Goal: Share content: Share content

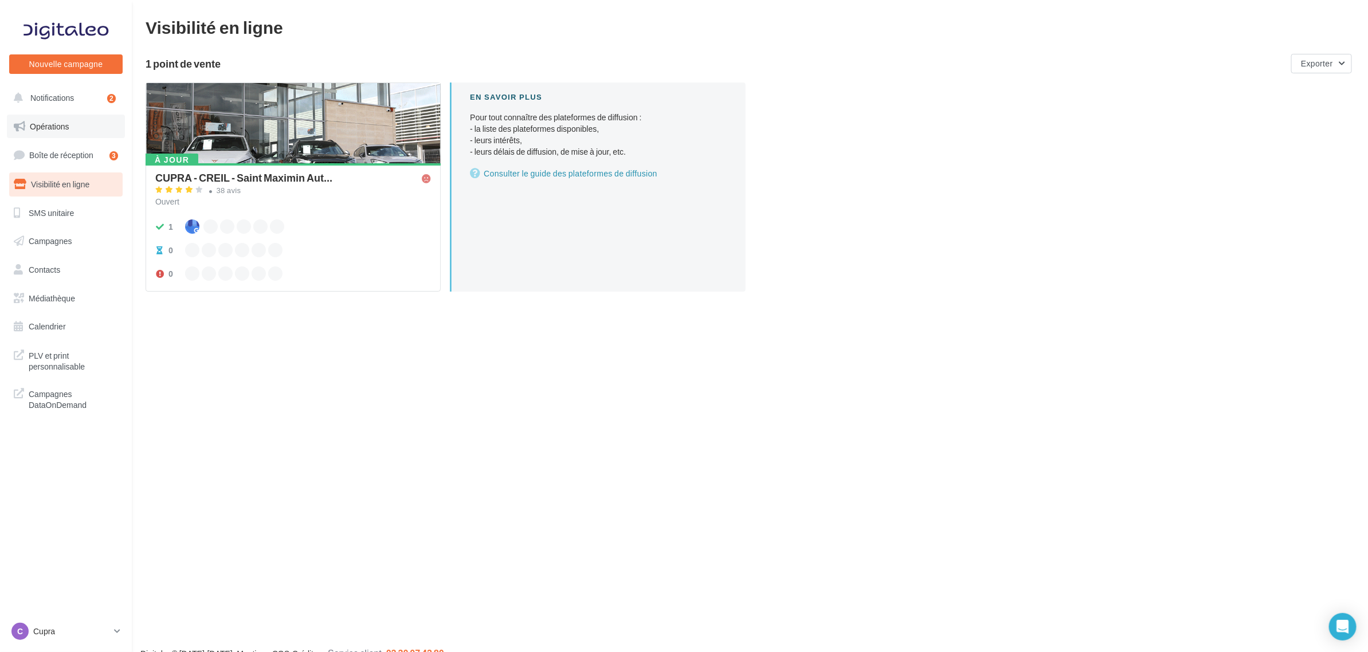
click at [61, 122] on span "Opérations" at bounding box center [49, 127] width 39 height 10
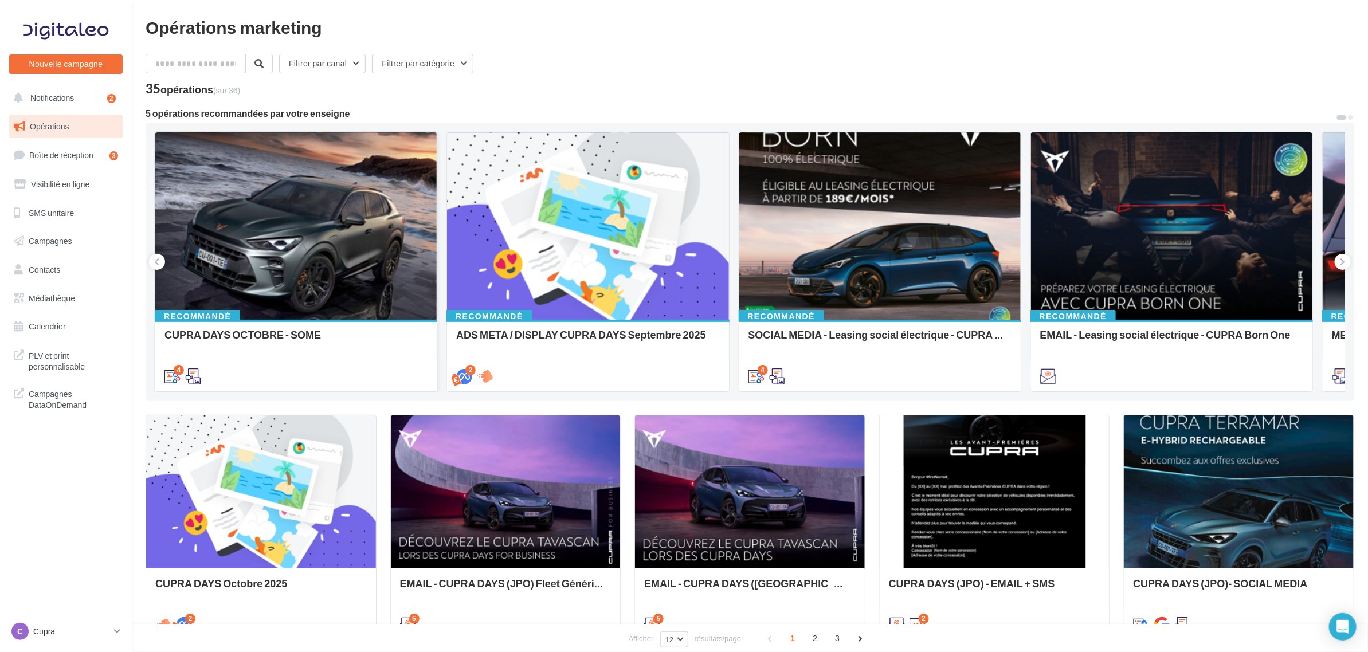
click at [282, 240] on div at bounding box center [295, 226] width 281 height 189
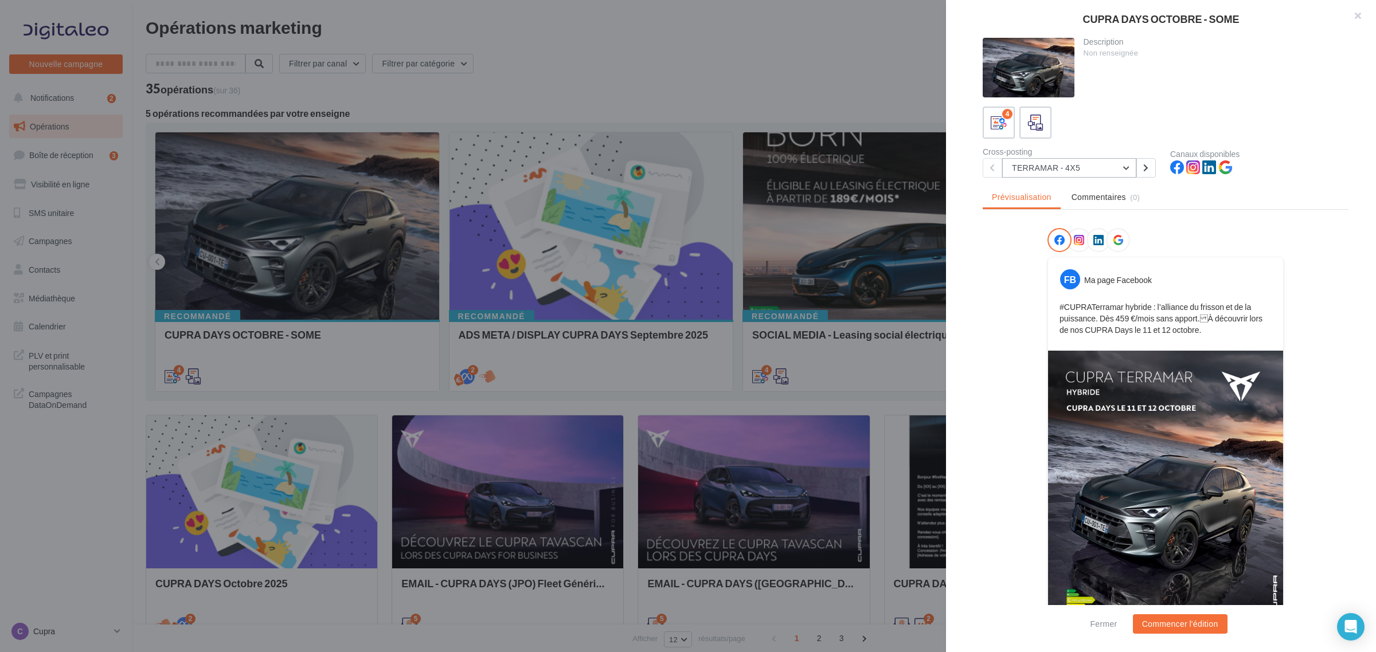
click at [1064, 172] on button "TERRAMAR - 4X5" at bounding box center [1069, 167] width 134 height 19
click at [689, 147] on div at bounding box center [688, 326] width 1376 height 652
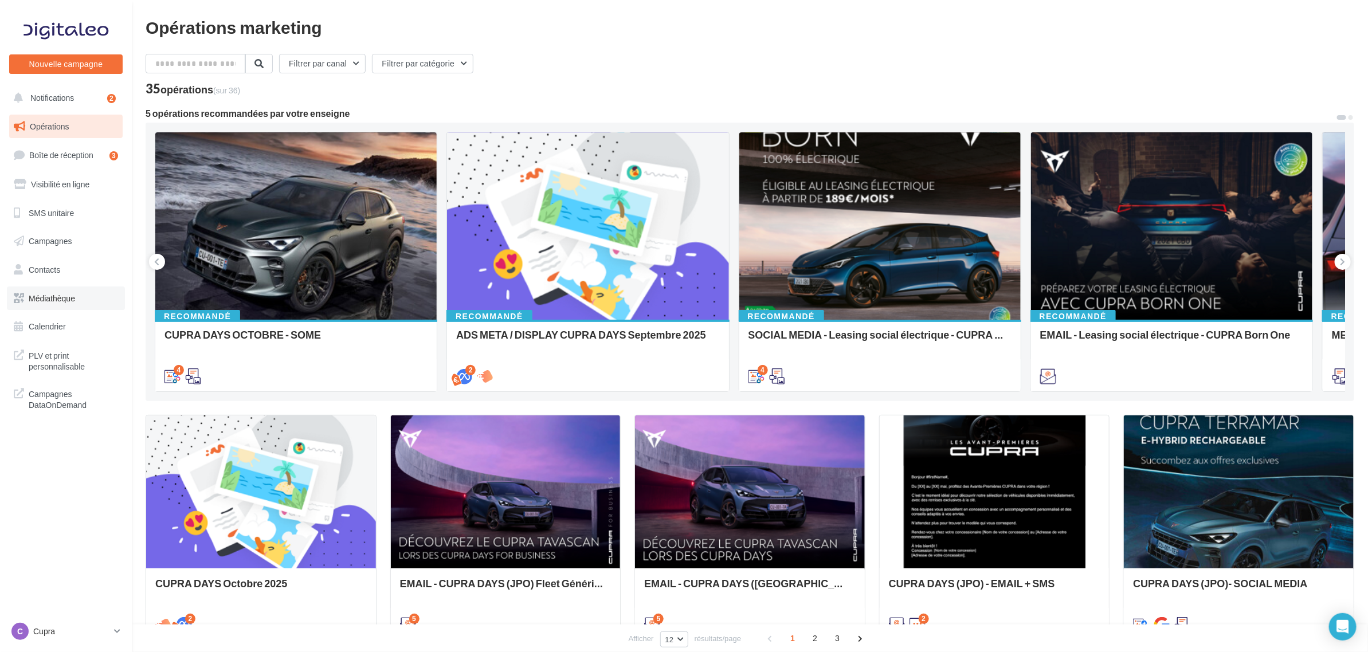
click at [65, 296] on span "Médiathèque" at bounding box center [52, 298] width 46 height 10
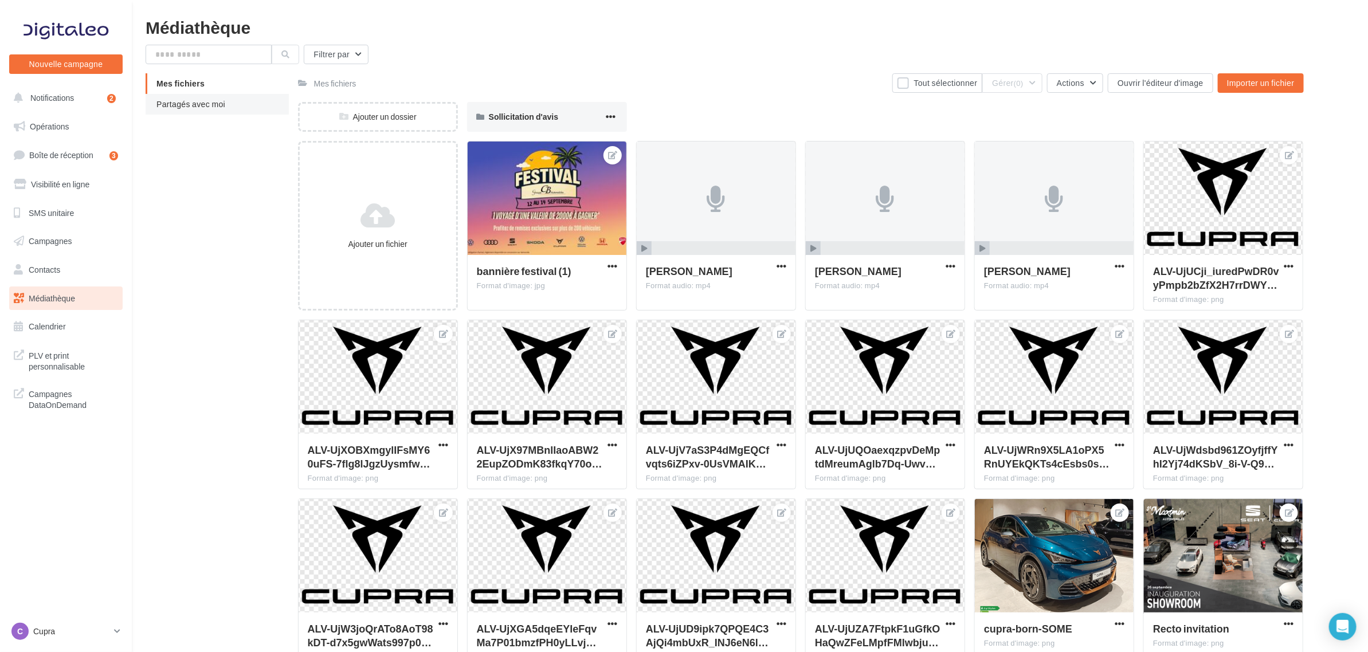
click at [224, 103] on span "Partagés avec moi" at bounding box center [190, 104] width 69 height 10
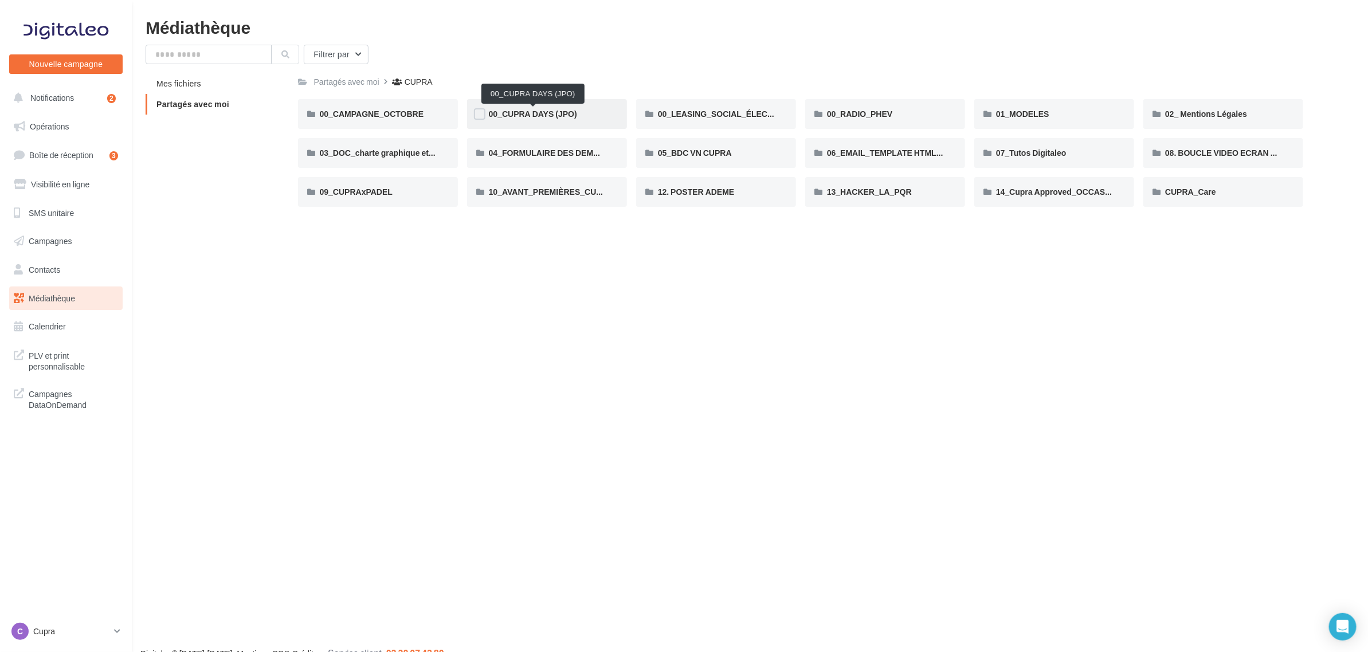
click at [520, 116] on span "00_CUPRA DAYS (JPO)" at bounding box center [533, 114] width 88 height 10
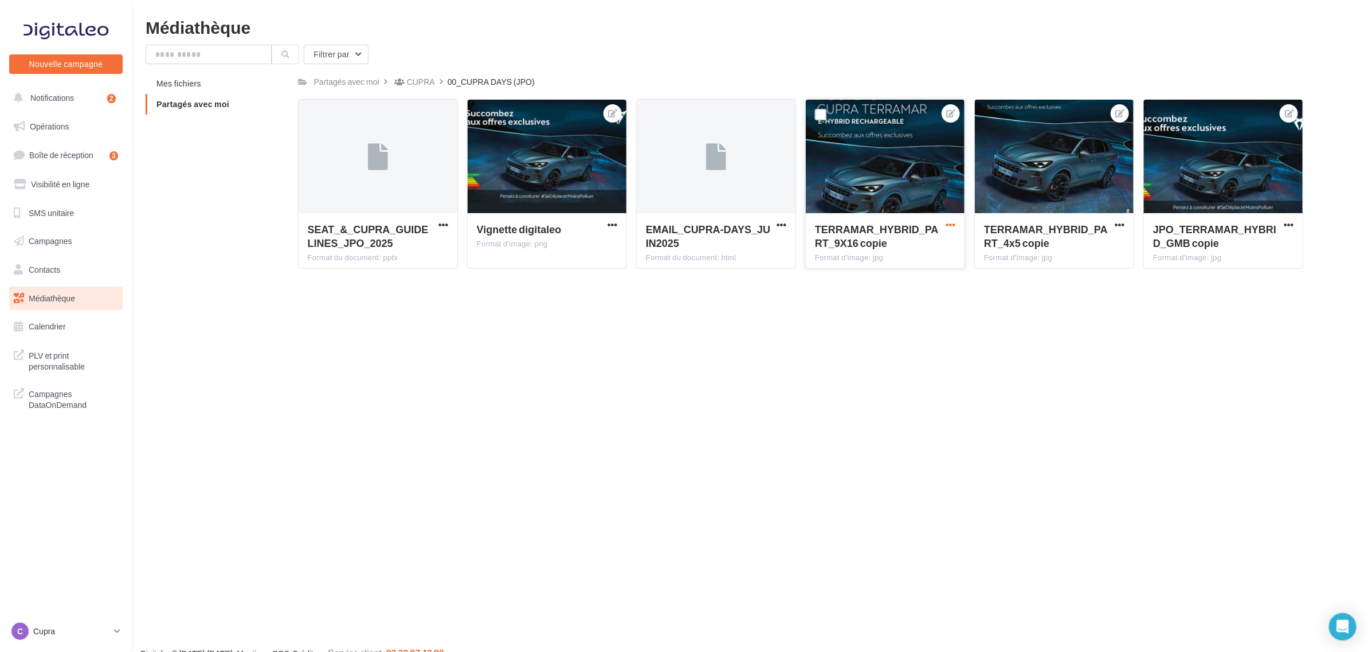
click at [952, 224] on span "button" at bounding box center [951, 225] width 10 height 10
click at [913, 280] on button "Télécharger" at bounding box center [898, 277] width 117 height 30
click at [448, 218] on div "SEAT_&_CUPRA_GUIDELINES_JPO_2025 Format du document: pptx" at bounding box center [378, 240] width 159 height 54
click at [218, 102] on span "Partagés avec moi" at bounding box center [192, 104] width 73 height 10
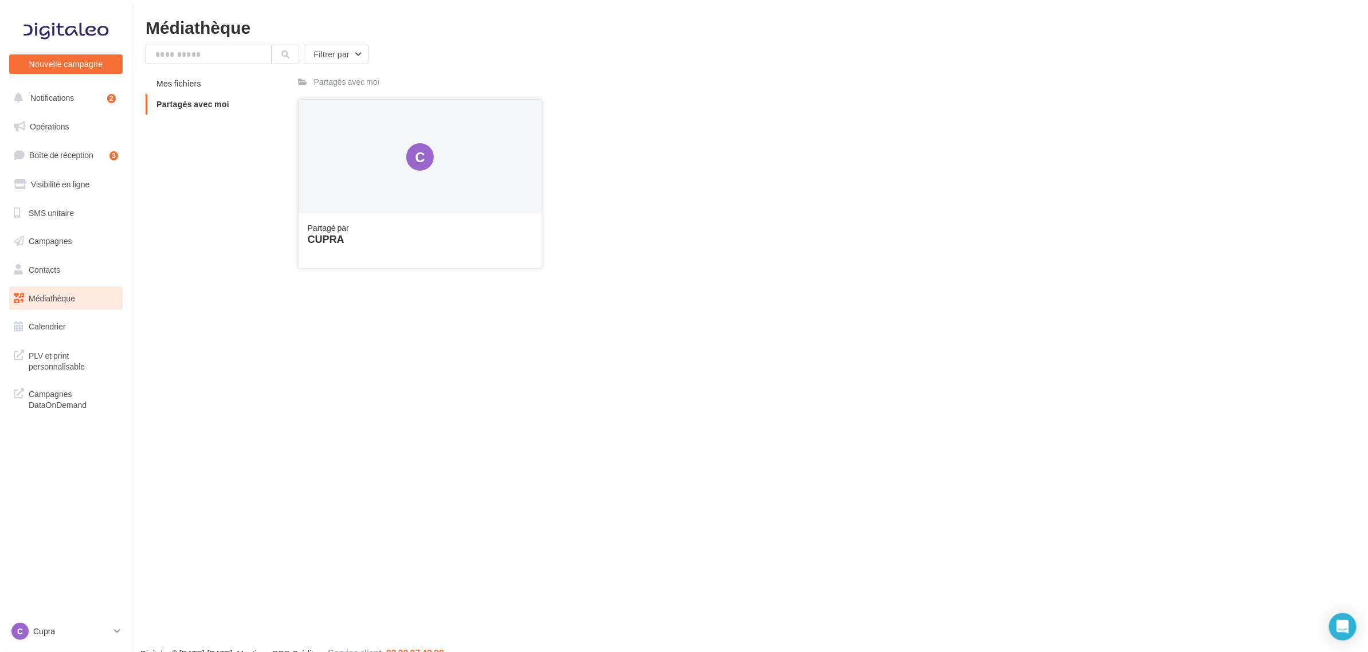
click at [442, 178] on div "C" at bounding box center [421, 157] width 244 height 115
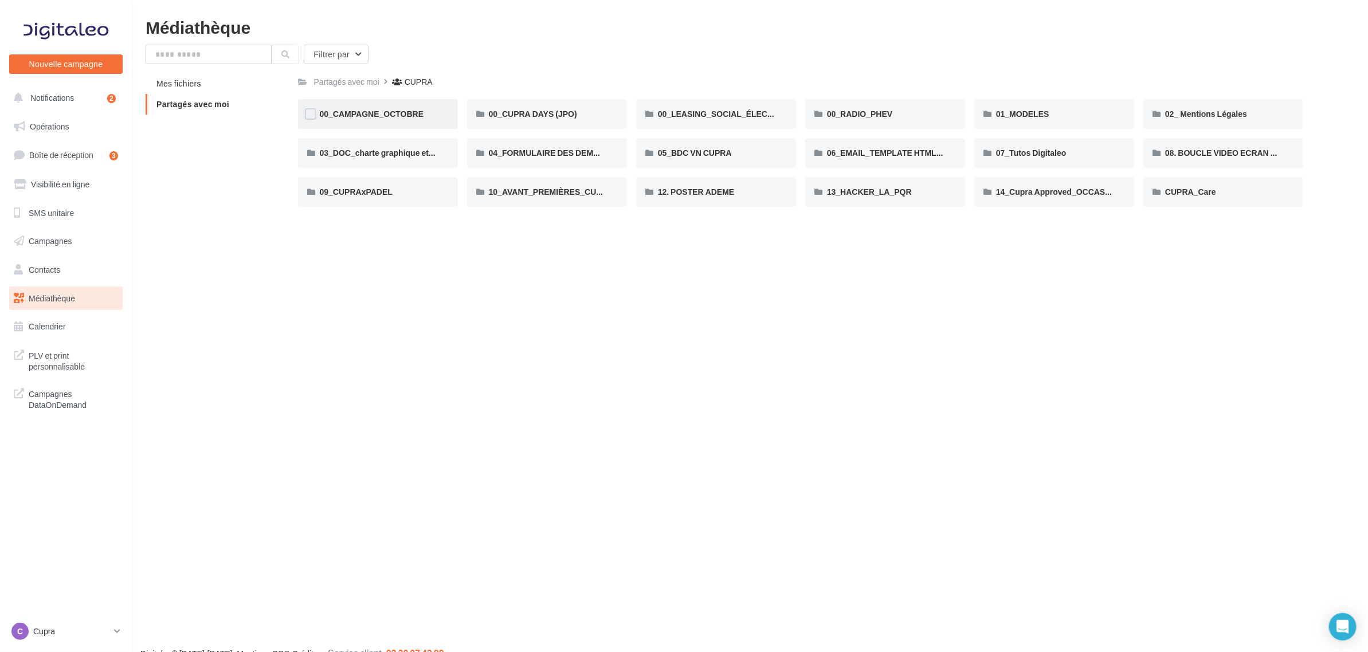
click at [433, 113] on div "00_CAMPAGNE_OCTOBRE" at bounding box center [378, 113] width 116 height 11
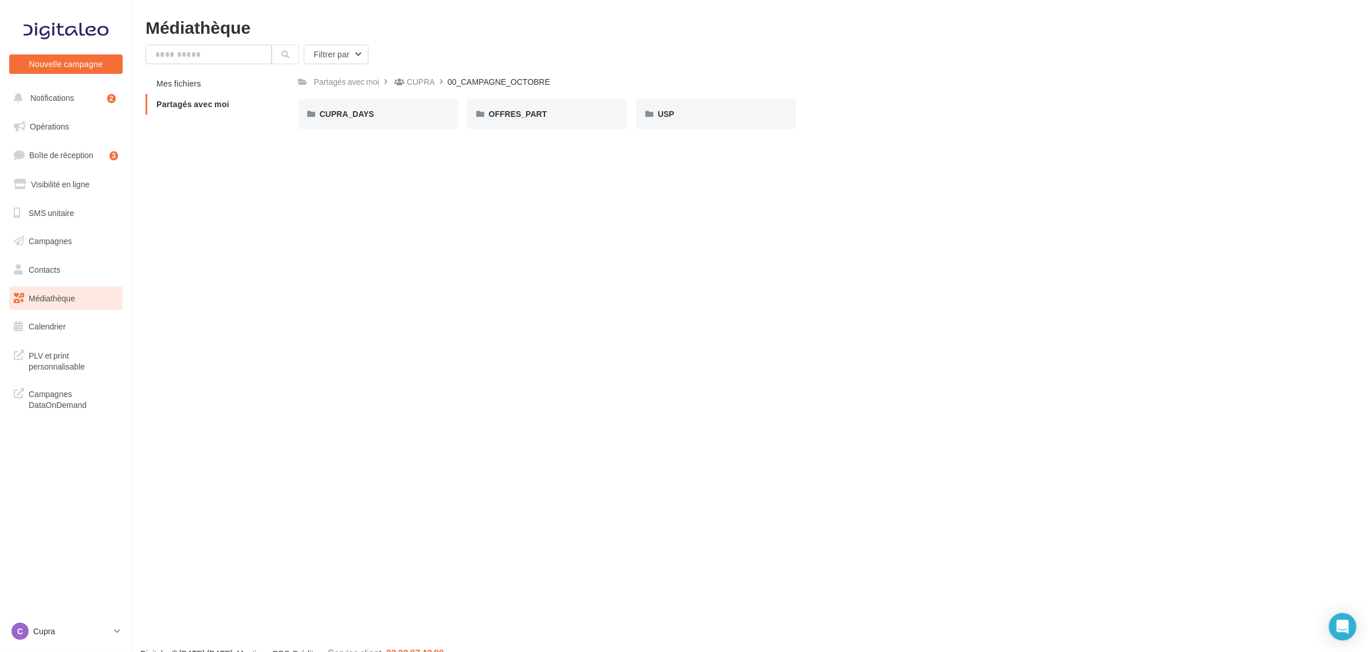
click at [433, 113] on div "CUPRA_DAYS" at bounding box center [378, 113] width 116 height 11
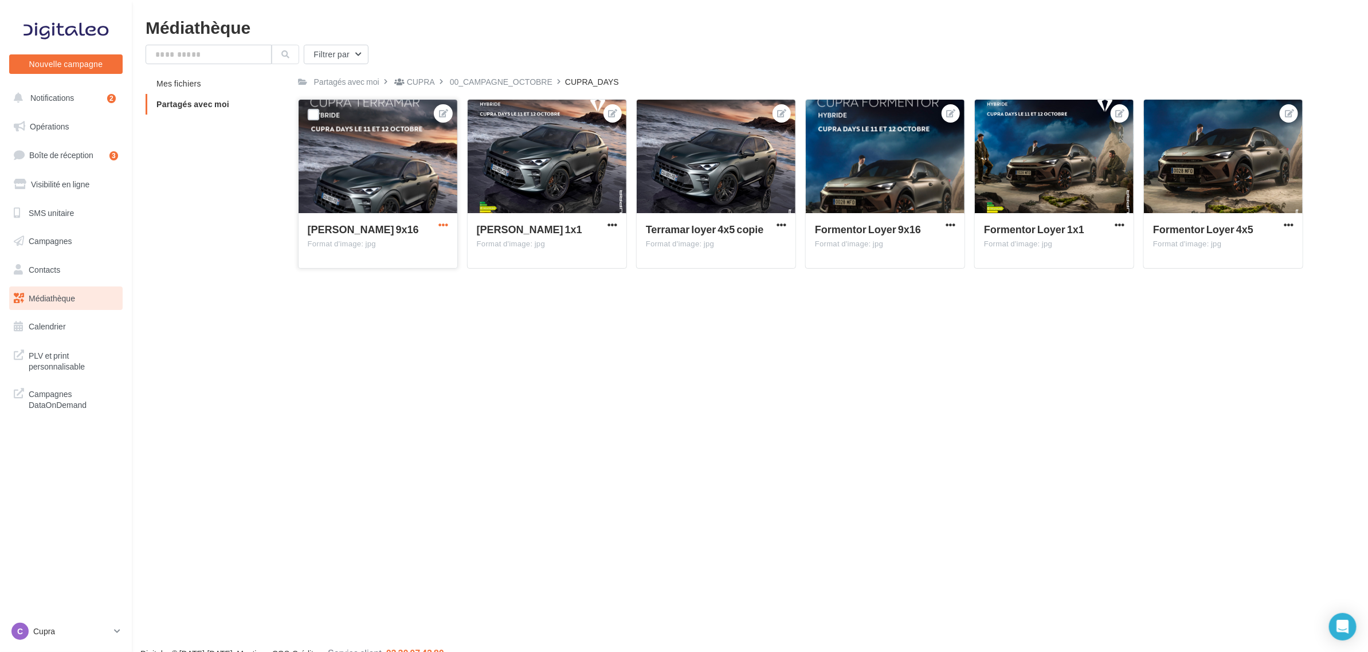
click at [445, 225] on span "button" at bounding box center [443, 225] width 10 height 10
click at [407, 279] on button "Télécharger" at bounding box center [390, 277] width 117 height 30
click at [947, 224] on span "button" at bounding box center [951, 225] width 10 height 10
click at [898, 281] on button "Télécharger" at bounding box center [898, 277] width 117 height 30
click at [53, 116] on link "Opérations" at bounding box center [66, 127] width 118 height 24
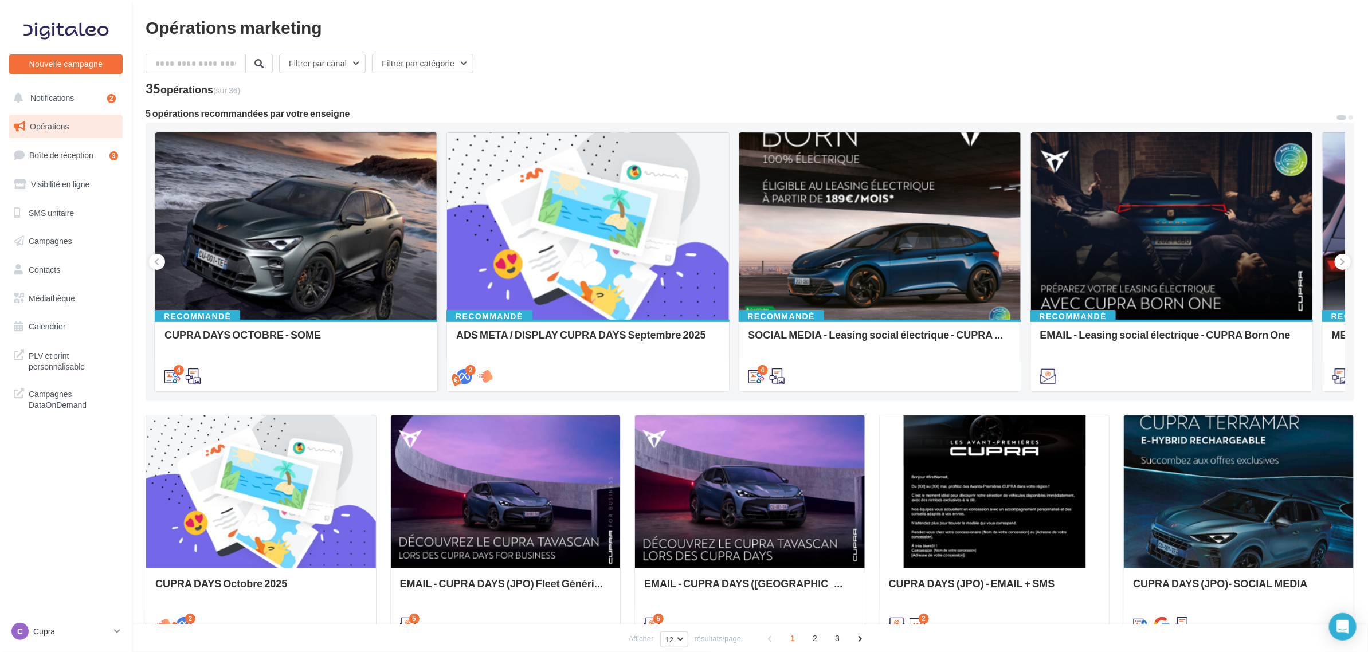
click at [265, 241] on div at bounding box center [295, 226] width 281 height 189
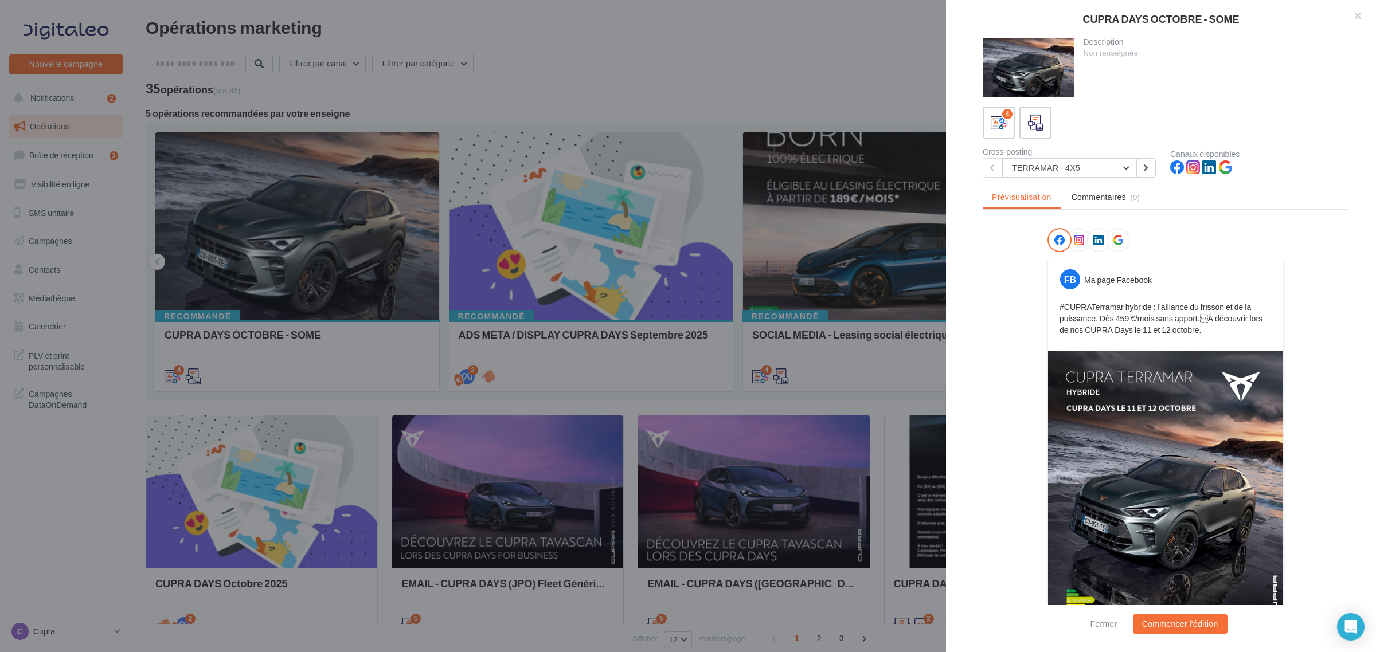
click at [1079, 185] on div "Description Non renseignée 4 Cross-posting TERRAMAR - 4X5 TERRAMAR - 4X5 FORMEN…" at bounding box center [1165, 327] width 439 height 578
click at [1072, 177] on div "Description Non renseignée 4 Cross-posting TERRAMAR - 4X5 TERRAMAR - 4X5 FORMEN…" at bounding box center [1165, 327] width 439 height 578
click at [1055, 168] on button "TERRAMAR - 4X5" at bounding box center [1069, 167] width 134 height 19
click at [1063, 233] on button "FORMENTOR - 4X5" at bounding box center [1088, 227] width 172 height 30
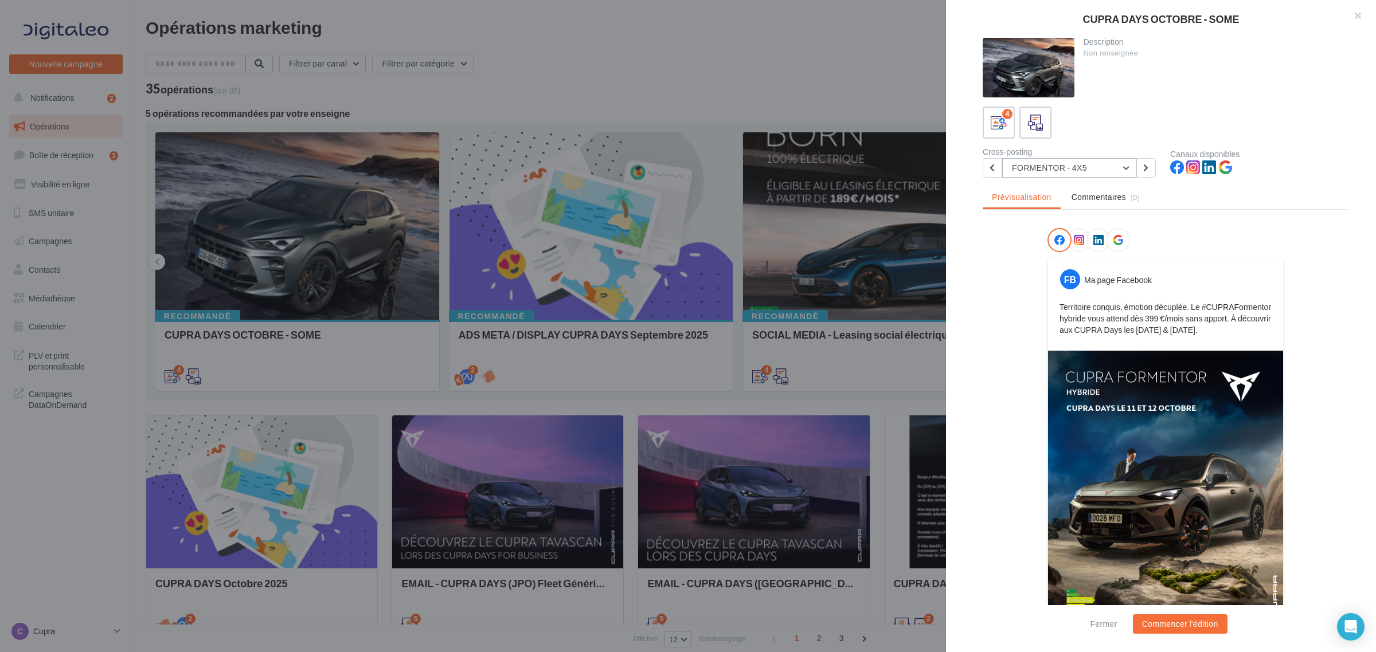
click at [1030, 170] on button "FORMENTOR - 4X5" at bounding box center [1069, 167] width 134 height 19
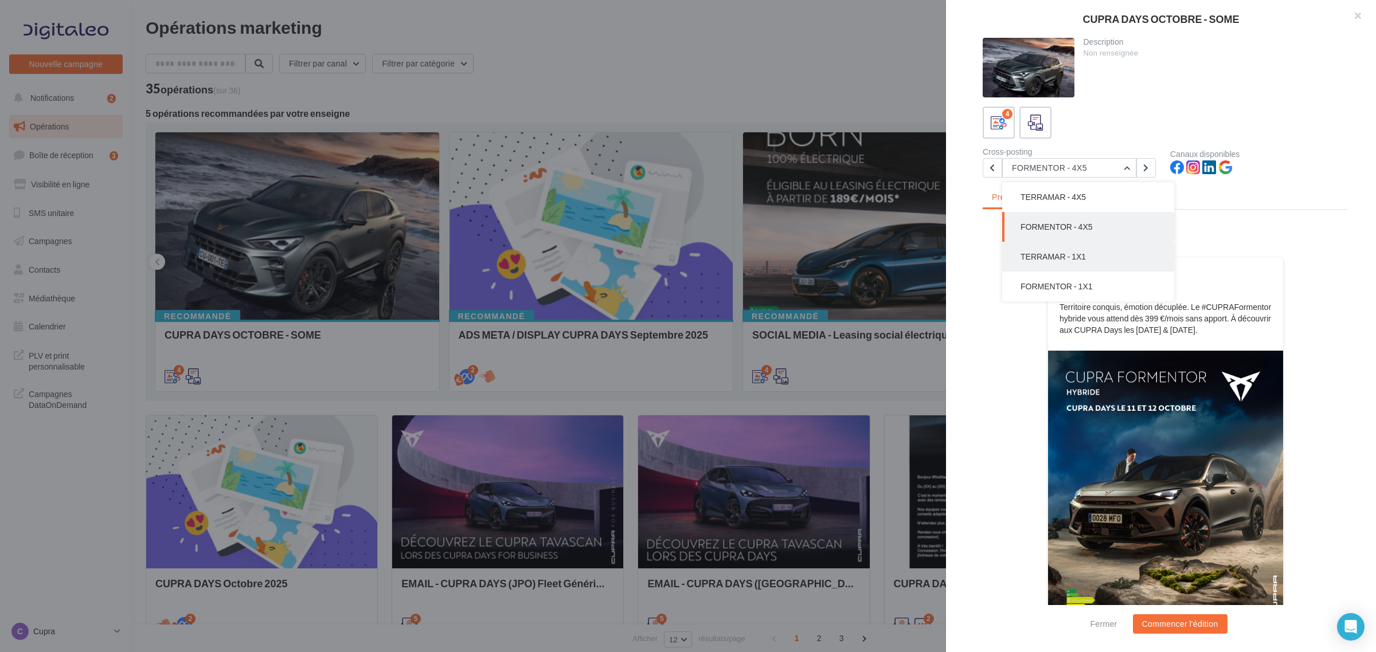
click at [1036, 244] on button "TERRAMAR - 1X1" at bounding box center [1088, 257] width 172 height 30
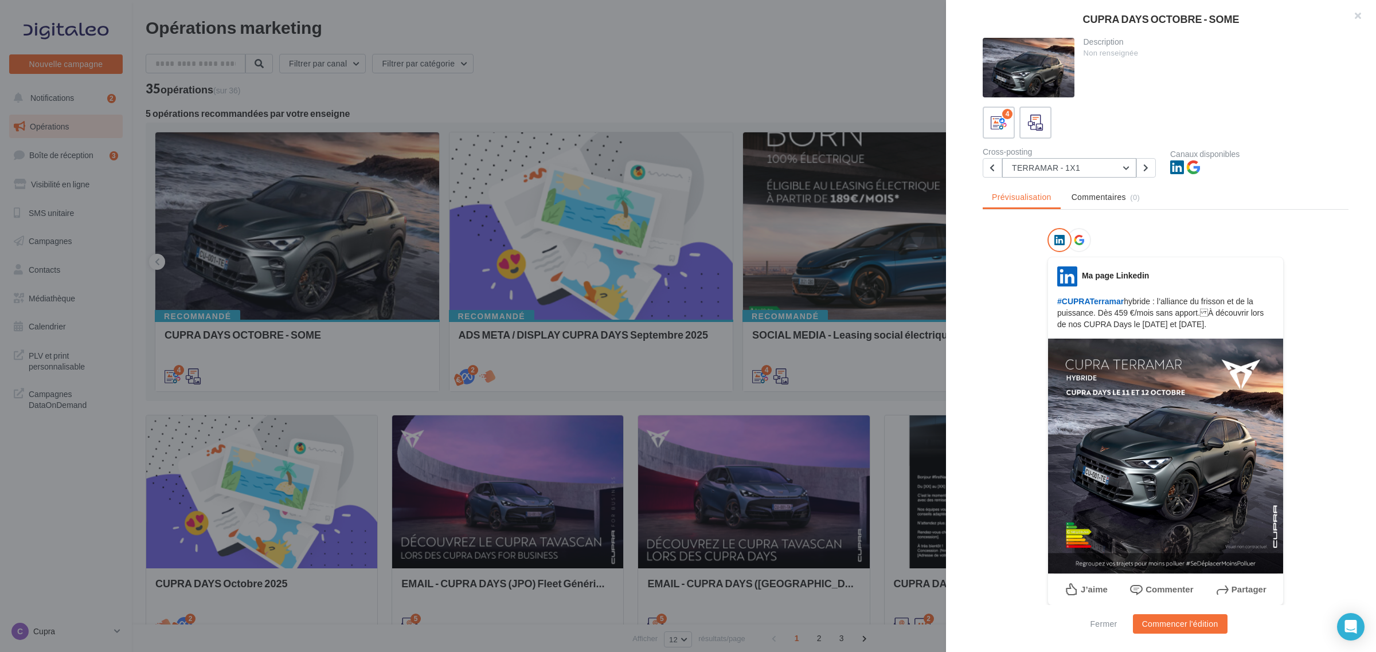
click at [1037, 170] on button "TERRAMAR - 1X1" at bounding box center [1069, 167] width 134 height 19
click at [1033, 121] on icon at bounding box center [1035, 123] width 17 height 17
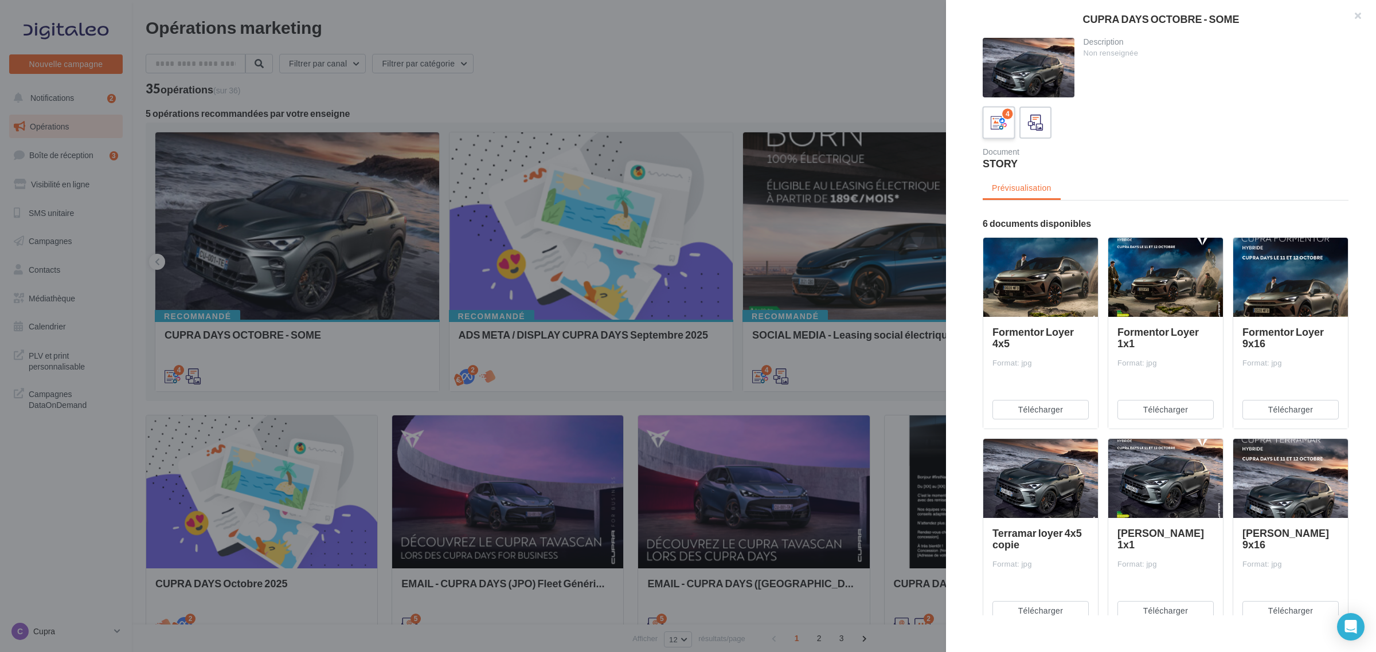
click at [1001, 120] on icon at bounding box center [998, 123] width 17 height 17
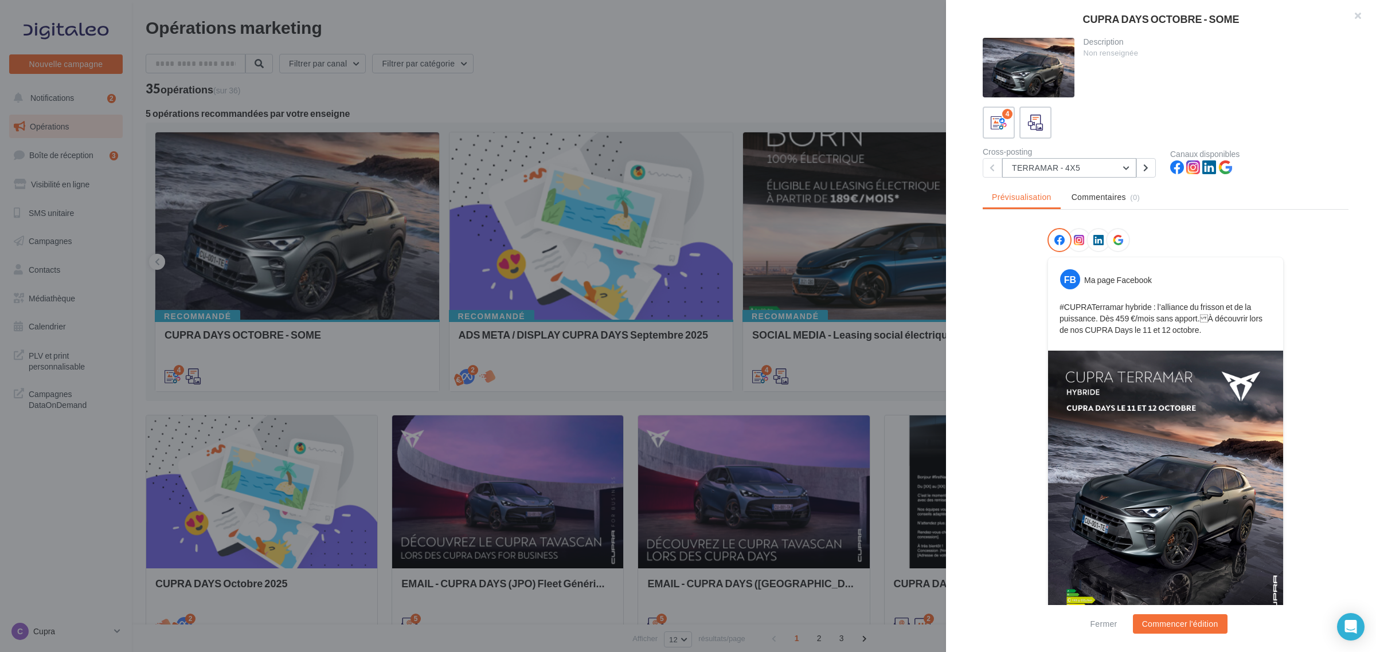
click at [1036, 167] on button "TERRAMAR - 4X5" at bounding box center [1069, 167] width 134 height 19
click at [1038, 285] on span "FORMENTOR - 1X1" at bounding box center [1056, 286] width 72 height 10
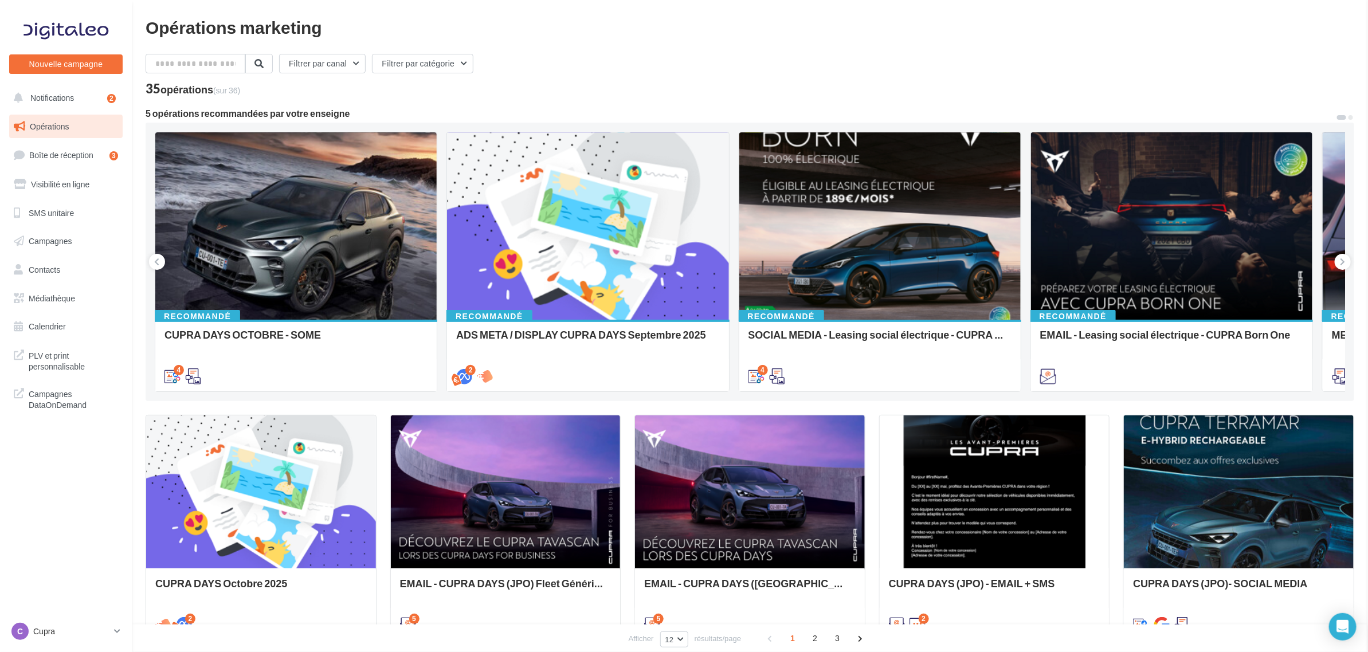
click at [606, 173] on div at bounding box center [587, 226] width 281 height 189
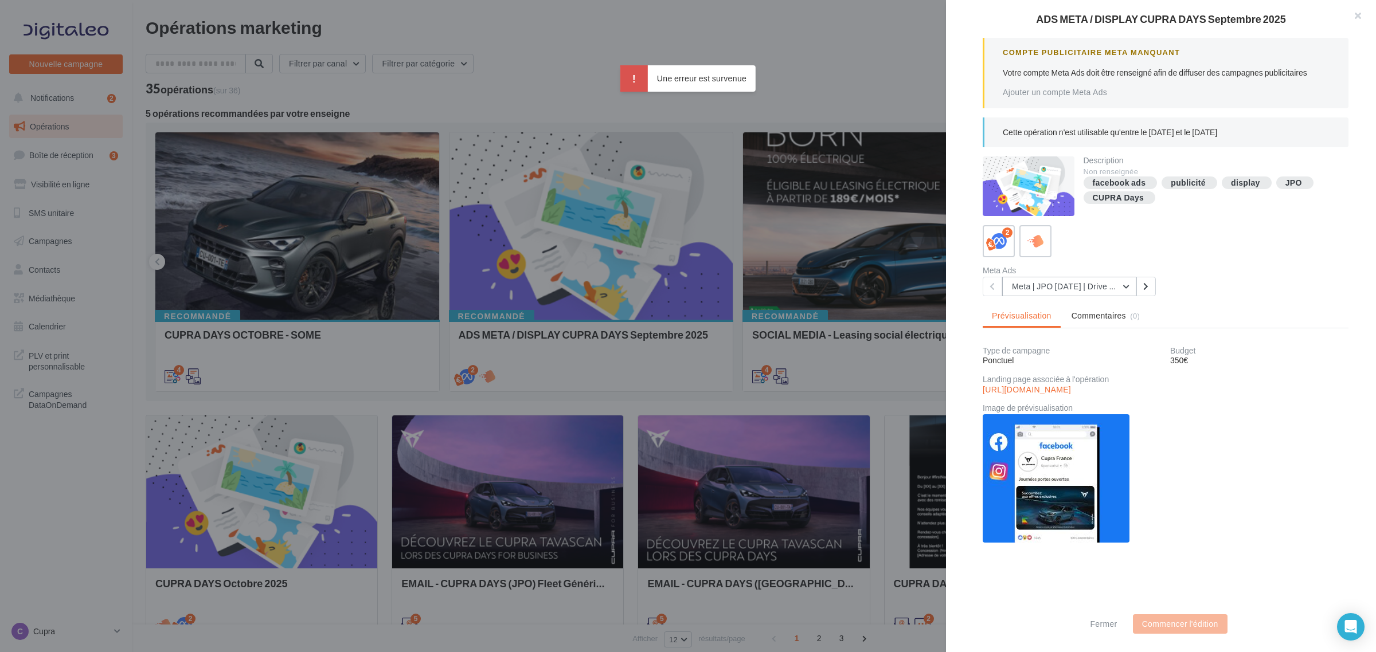
click at [1081, 288] on button "Meta | JPO [DATE] | Drive to store" at bounding box center [1069, 286] width 134 height 19
click at [1044, 361] on button "META | JPO Lead Ads [DATE]" at bounding box center [1088, 346] width 172 height 30
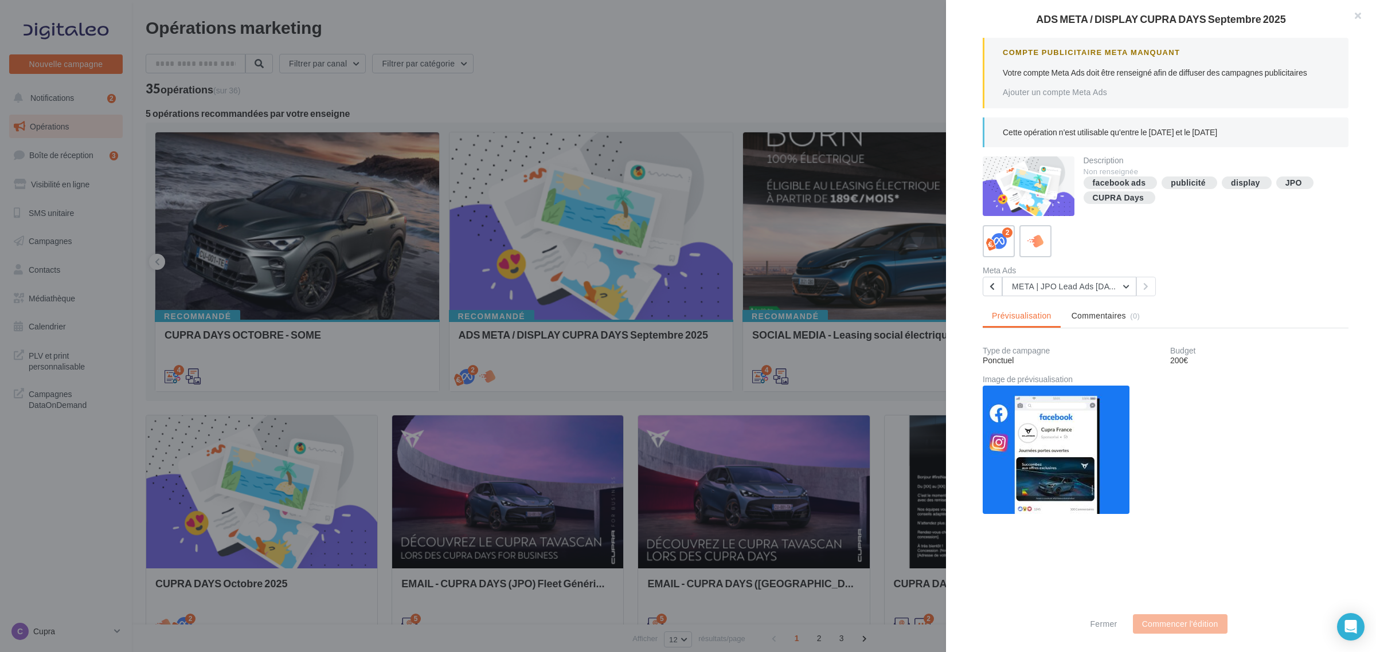
click at [645, 81] on div at bounding box center [688, 326] width 1376 height 652
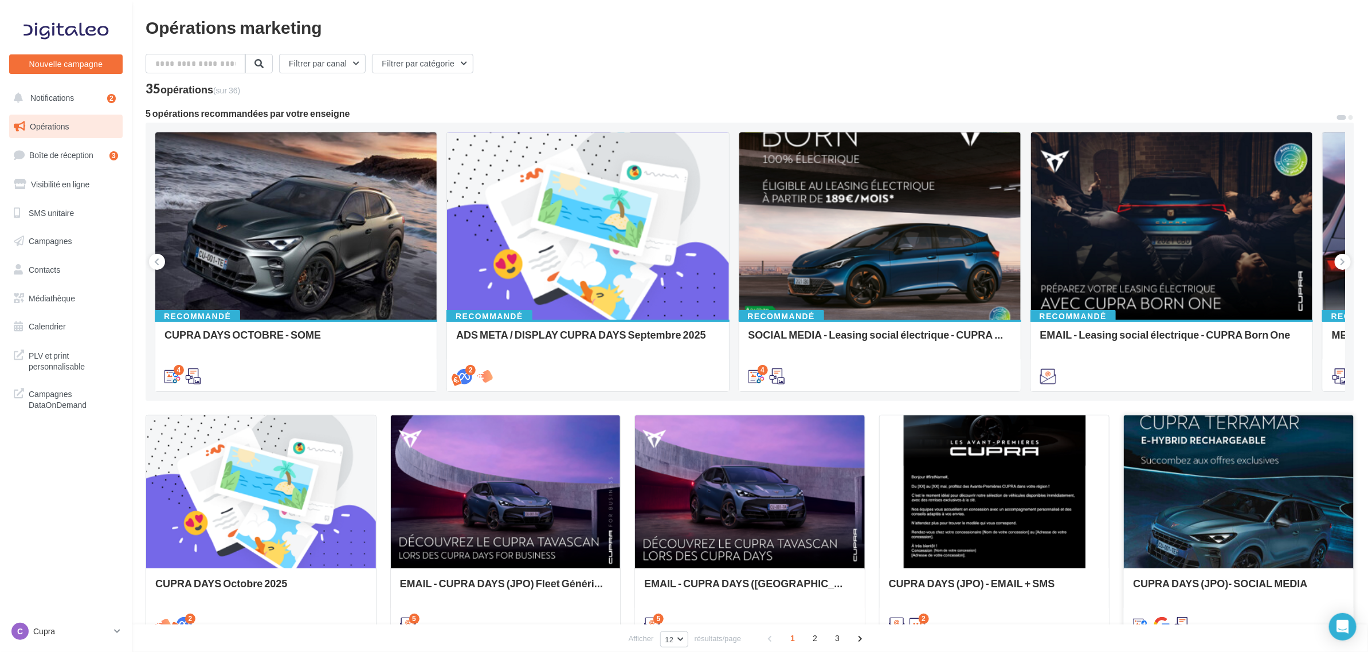
click at [1320, 534] on div at bounding box center [1239, 493] width 230 height 154
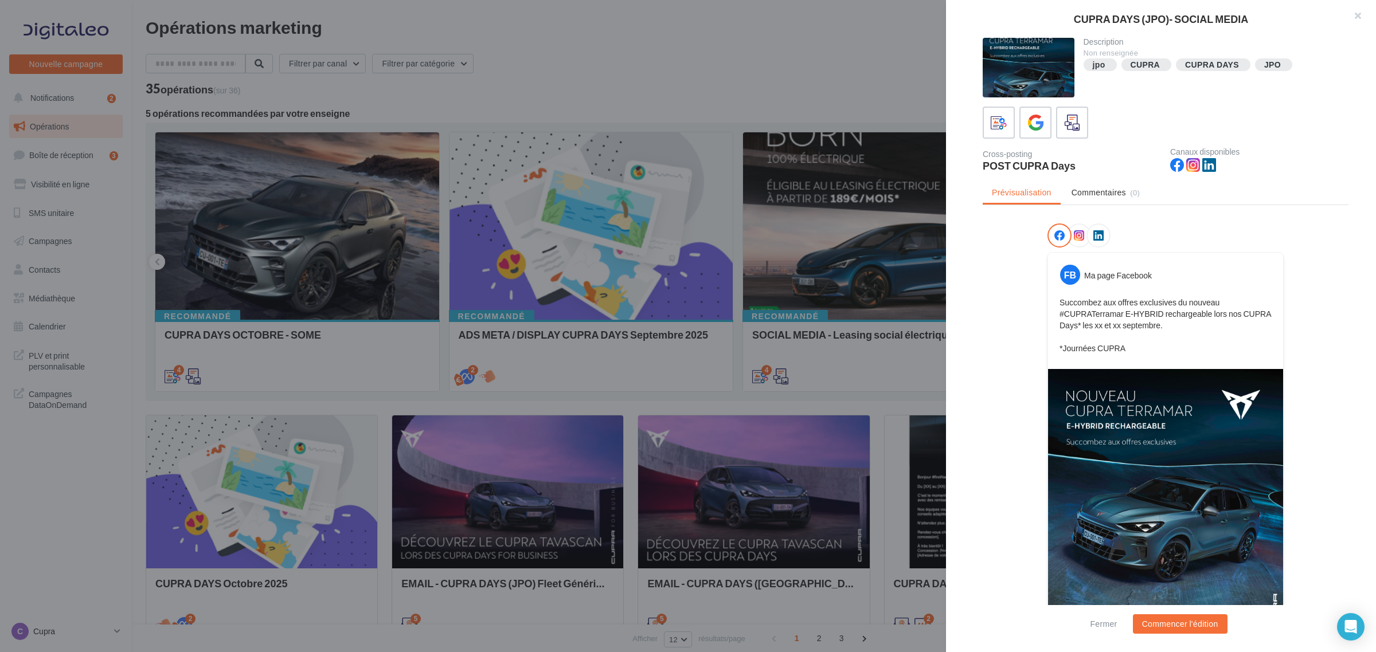
click at [1069, 300] on p "Succombez aux offres exclusives du nouveau #CUPRATerramar E-HYBRID rechargeable…" at bounding box center [1165, 325] width 212 height 57
drag, startPoint x: 1069, startPoint y: 300, endPoint x: 1181, endPoint y: 322, distance: 113.3
click at [1181, 322] on p "Succombez aux offres exclusives du nouveau #CUPRATerramar E-HYBRID rechargeable…" at bounding box center [1165, 325] width 212 height 57
copy p "Succombez aux offres exclusives du nouveau #CUPRATerramar E-HYBRID rechargeable…"
click at [823, 56] on div at bounding box center [688, 326] width 1376 height 652
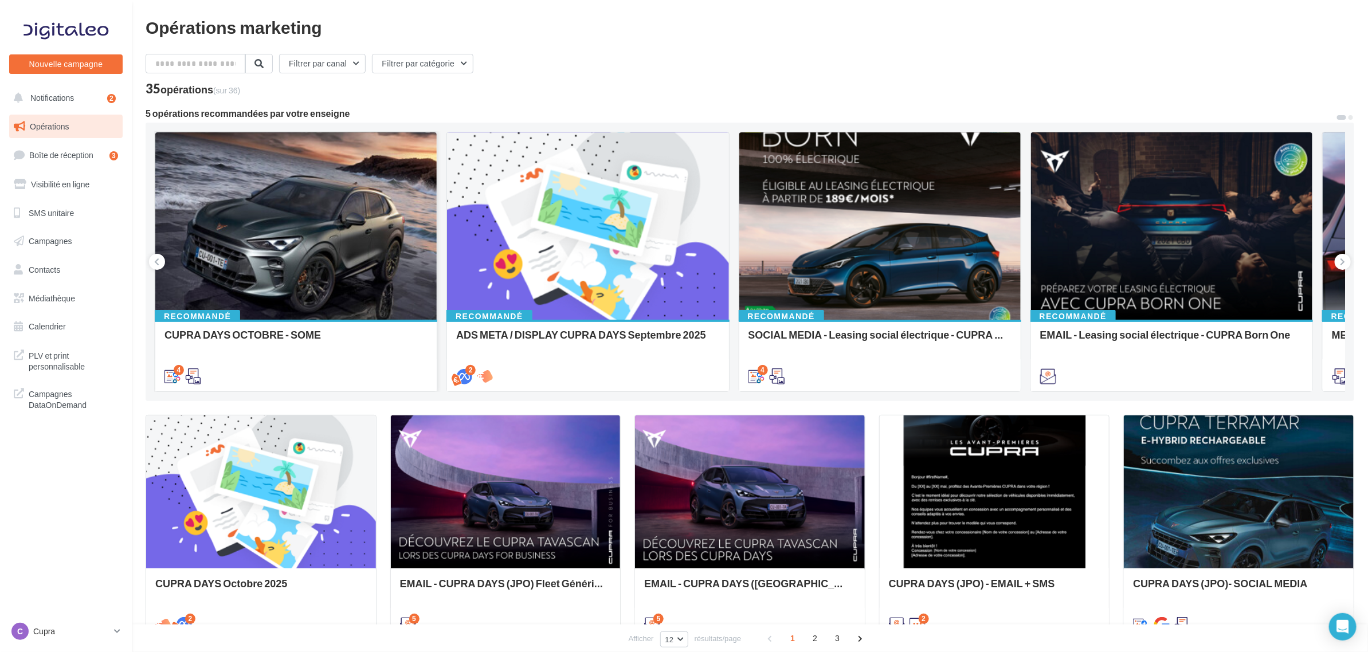
click at [374, 197] on div at bounding box center [295, 226] width 281 height 189
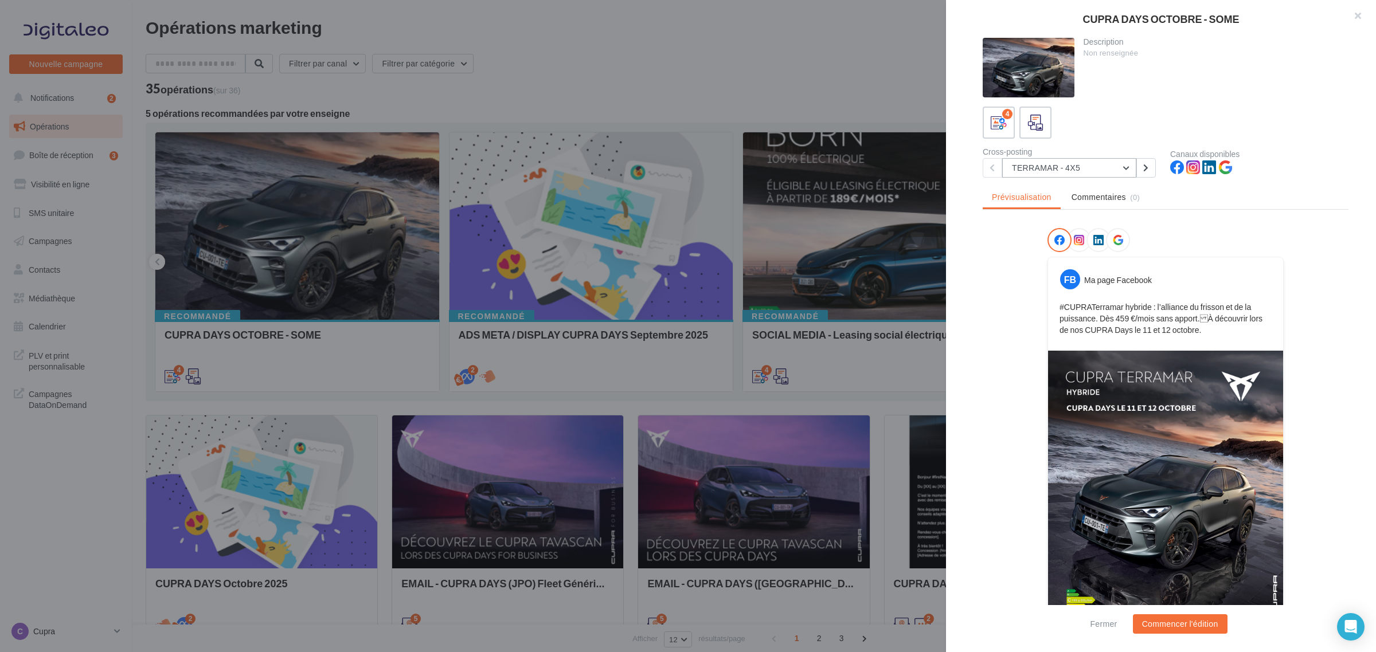
click at [1053, 162] on button "TERRAMAR - 4X5" at bounding box center [1069, 167] width 134 height 19
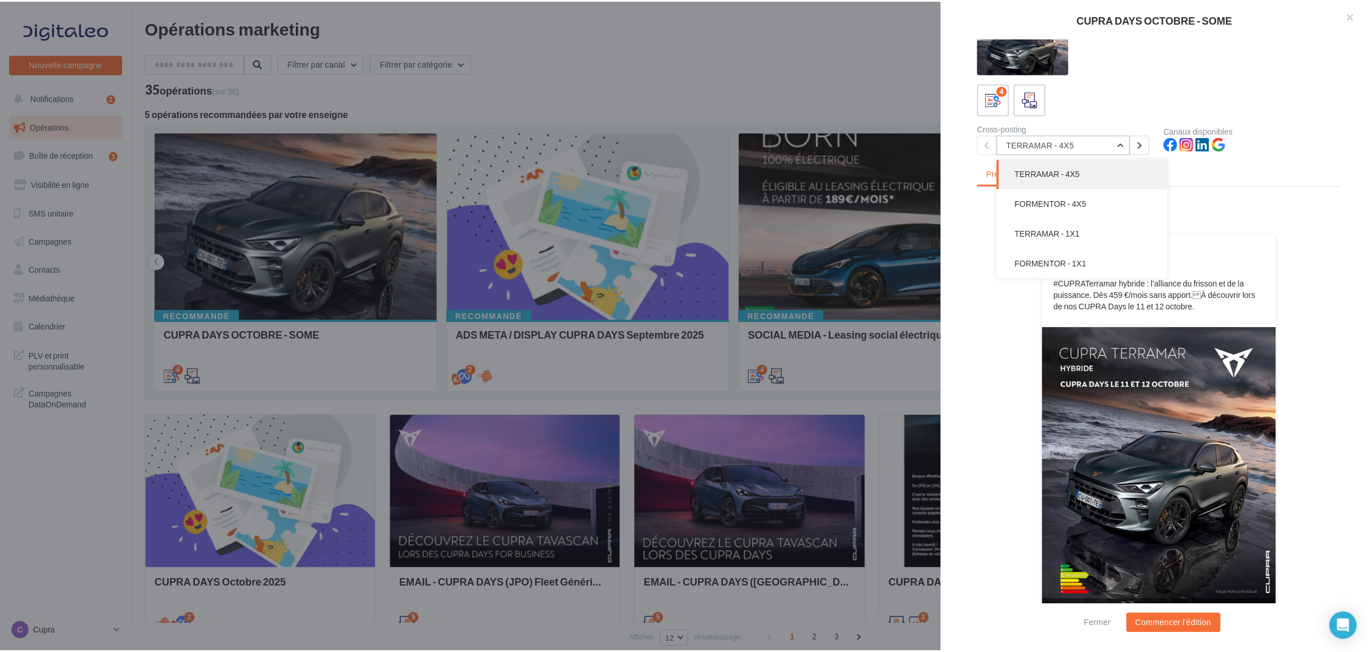
scroll to position [41, 0]
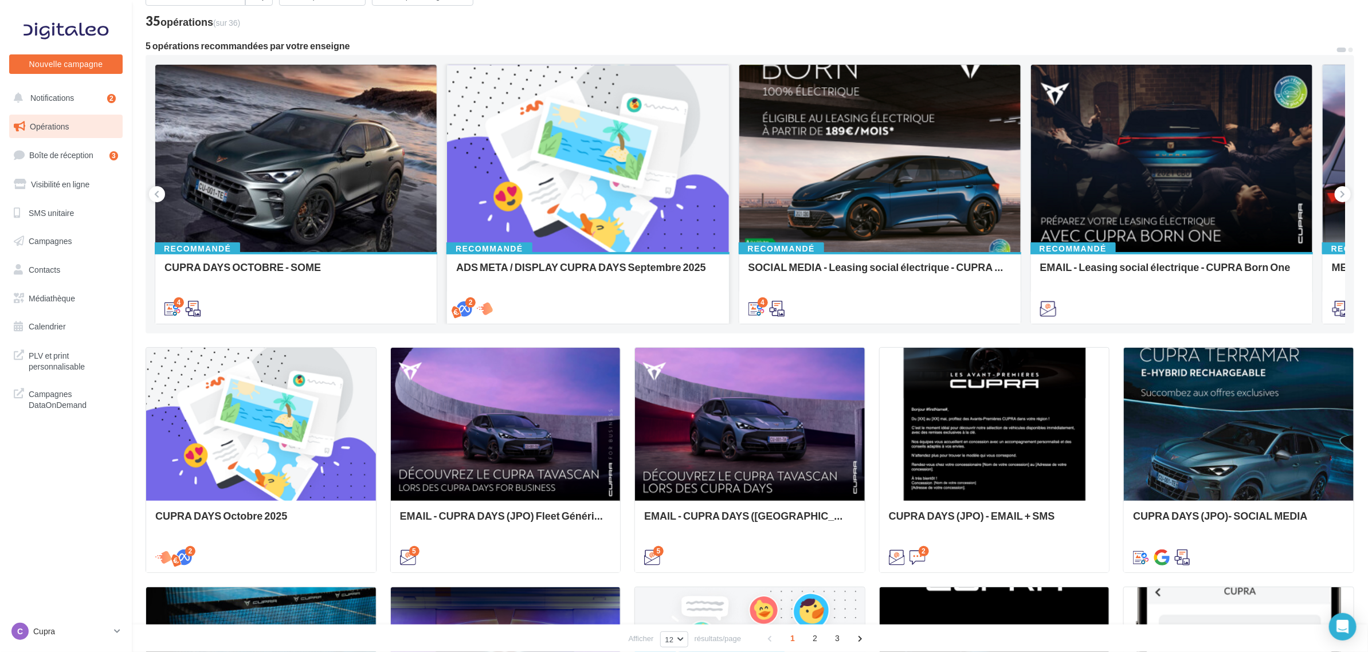
scroll to position [61, 0]
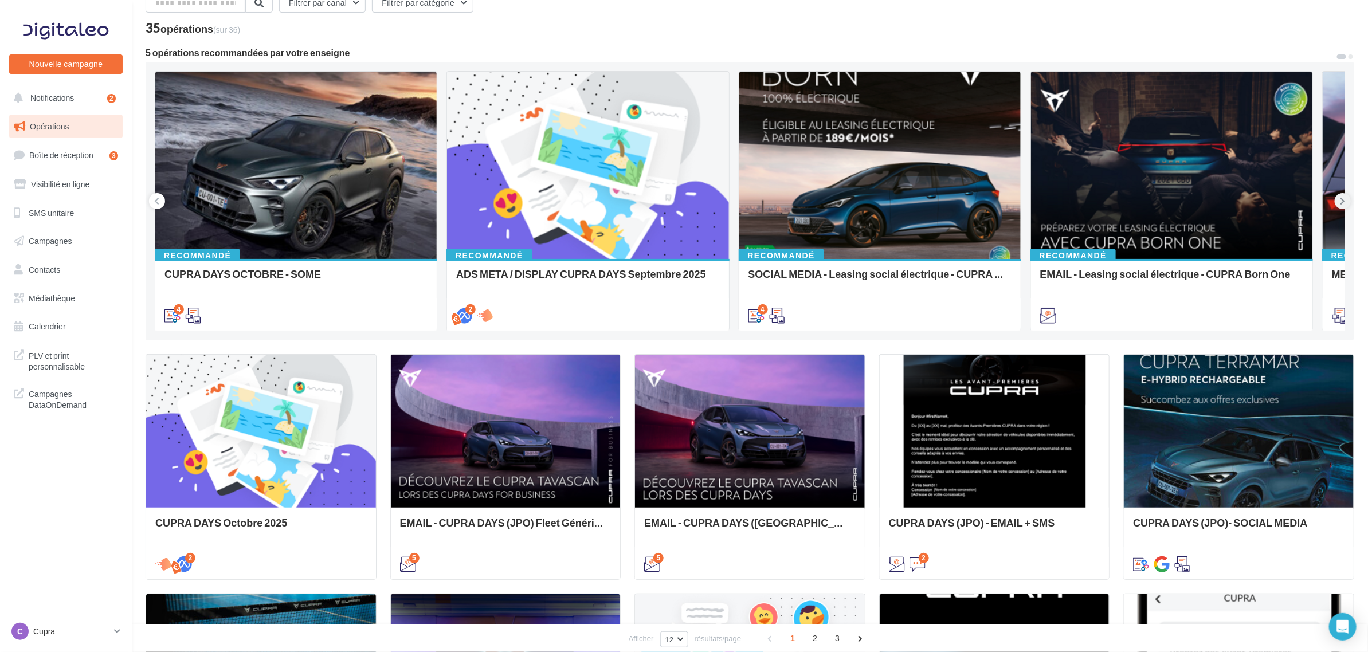
click at [1345, 201] on icon at bounding box center [1343, 200] width 5 height 11
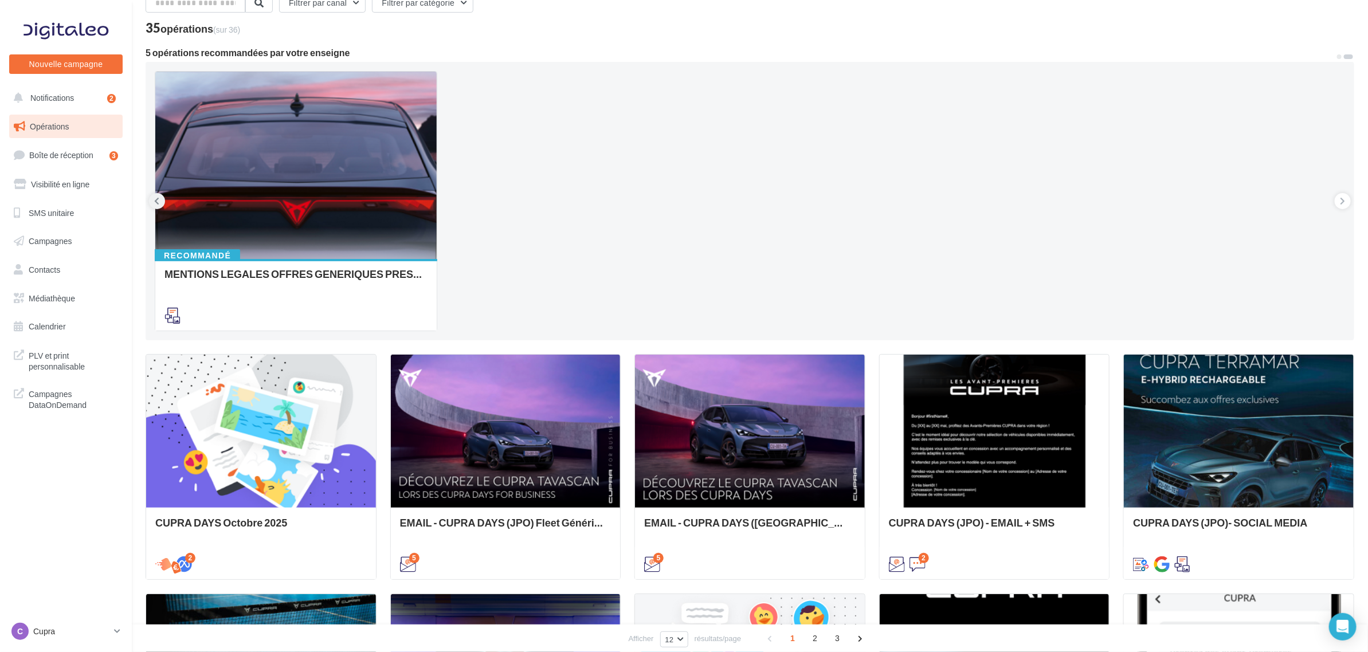
click at [155, 199] on icon at bounding box center [157, 200] width 5 height 11
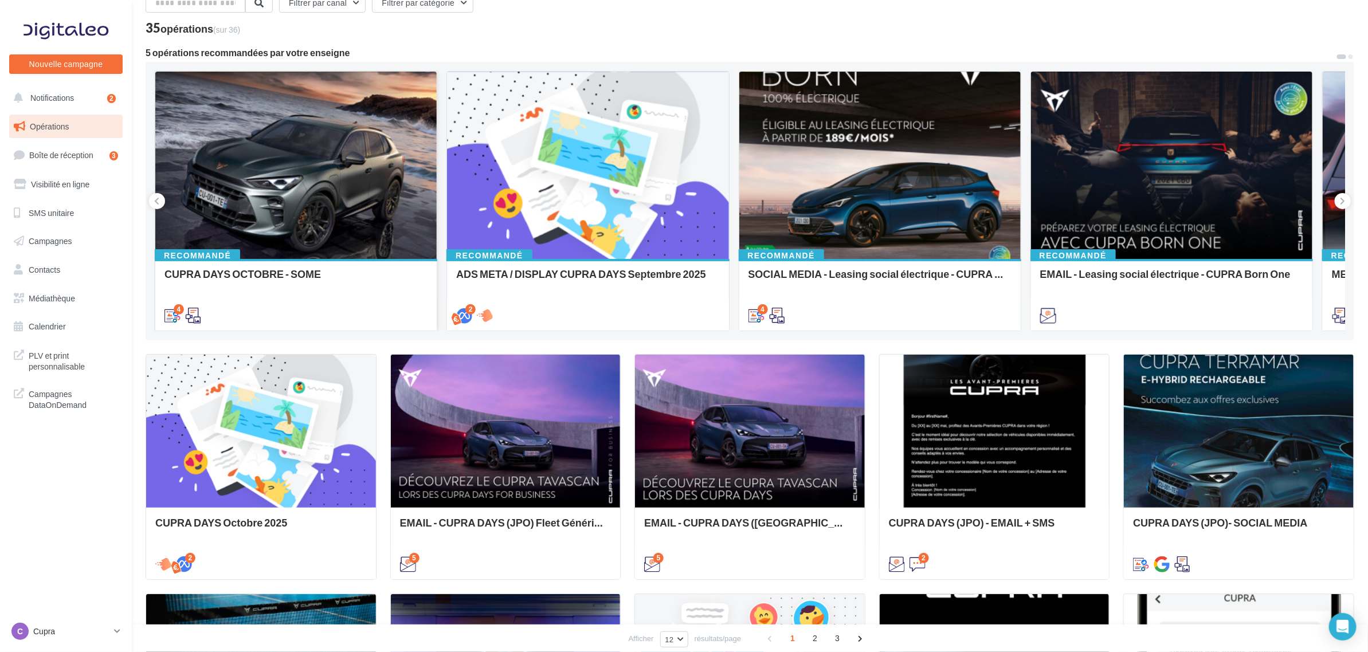
click at [280, 197] on div at bounding box center [295, 166] width 281 height 189
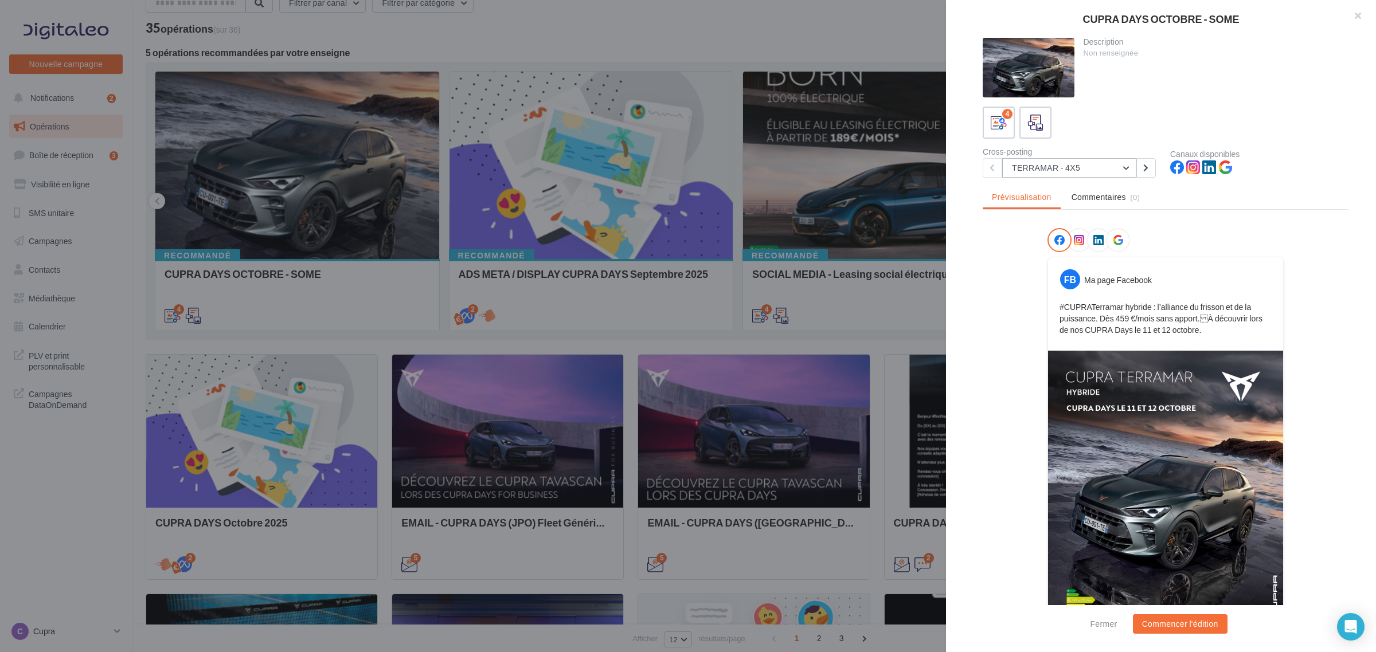
click at [1064, 168] on button "TERRAMAR - 4X5" at bounding box center [1069, 167] width 134 height 19
click at [1242, 269] on div "FB Ma page Facebook" at bounding box center [1165, 274] width 229 height 29
click at [1059, 160] on button "TERRAMAR - 4X5" at bounding box center [1069, 167] width 134 height 19
click at [1083, 253] on span "TERRAMAR - 1X1" at bounding box center [1052, 257] width 65 height 10
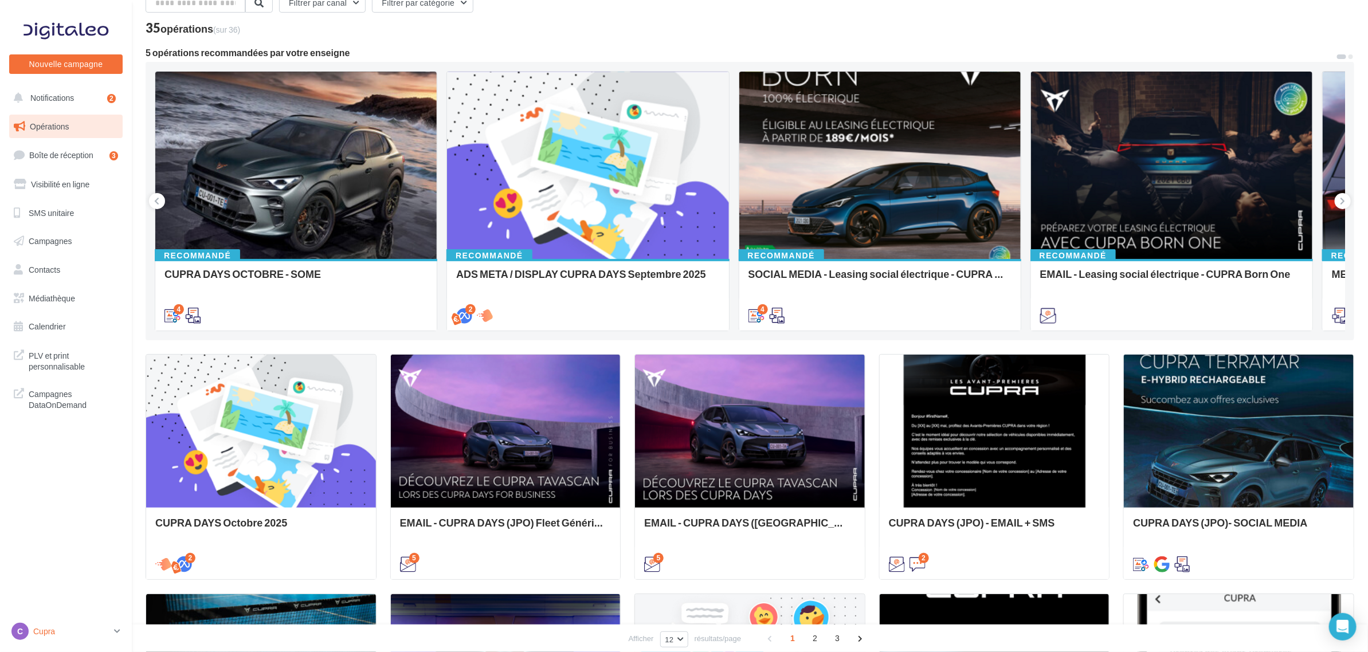
click at [59, 634] on p "Cupra" at bounding box center [71, 631] width 76 height 11
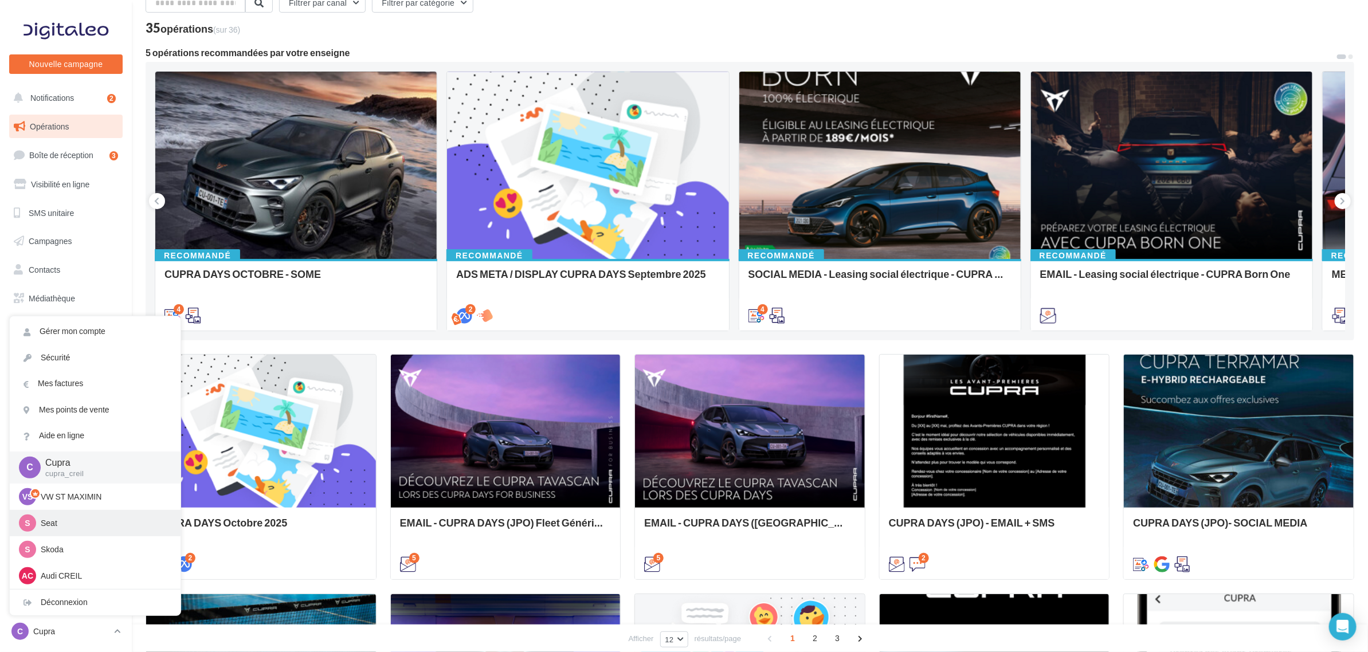
click at [87, 524] on p "Seat" at bounding box center [104, 523] width 126 height 11
